Goal: Entertainment & Leisure: Consume media (video, audio)

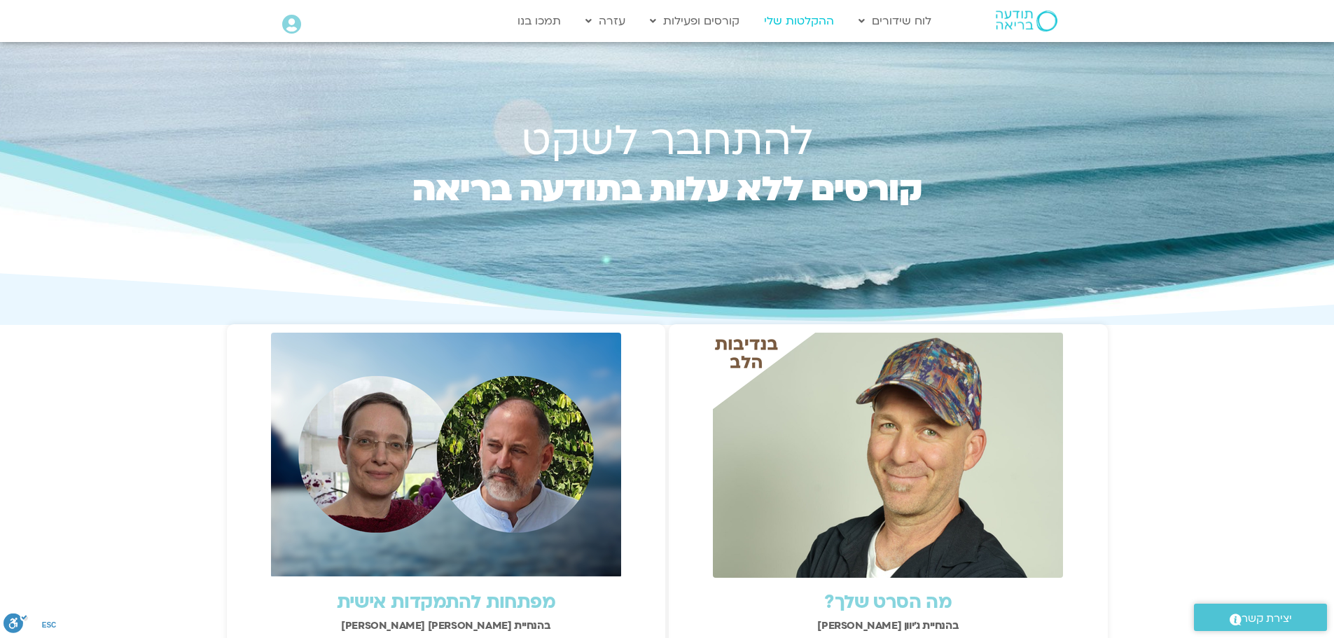
click at [805, 22] on link "ההקלטות שלי" at bounding box center [799, 21] width 84 height 27
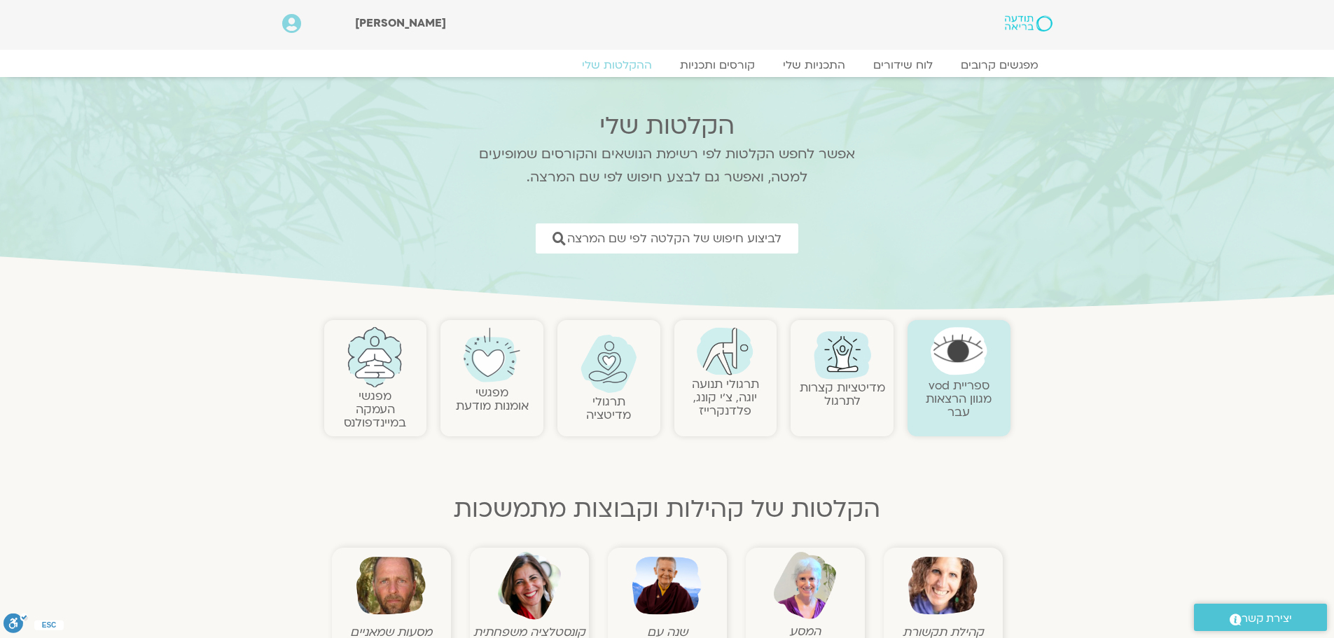
click at [737, 396] on link "תרגולי תנועה יוגה, צ׳י קונג, פלדנקרייז" at bounding box center [725, 397] width 67 height 43
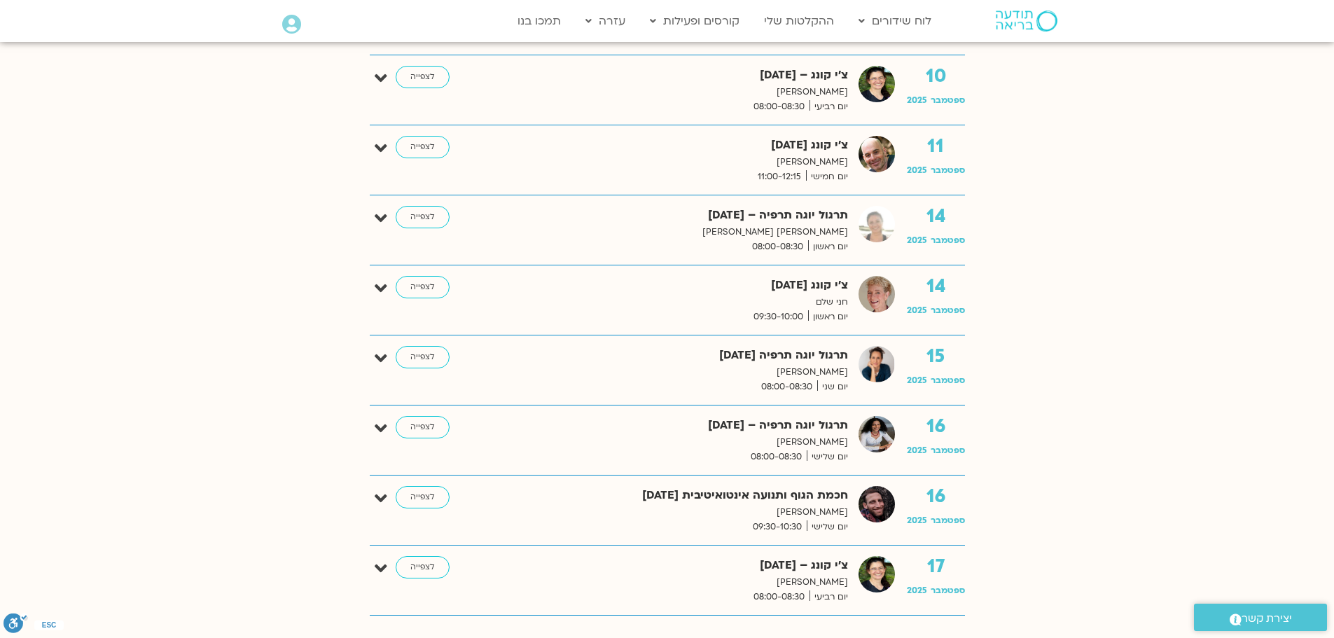
scroll to position [1208, 0]
click at [422, 287] on link "לצפייה" at bounding box center [423, 286] width 54 height 22
